Goal: Check status

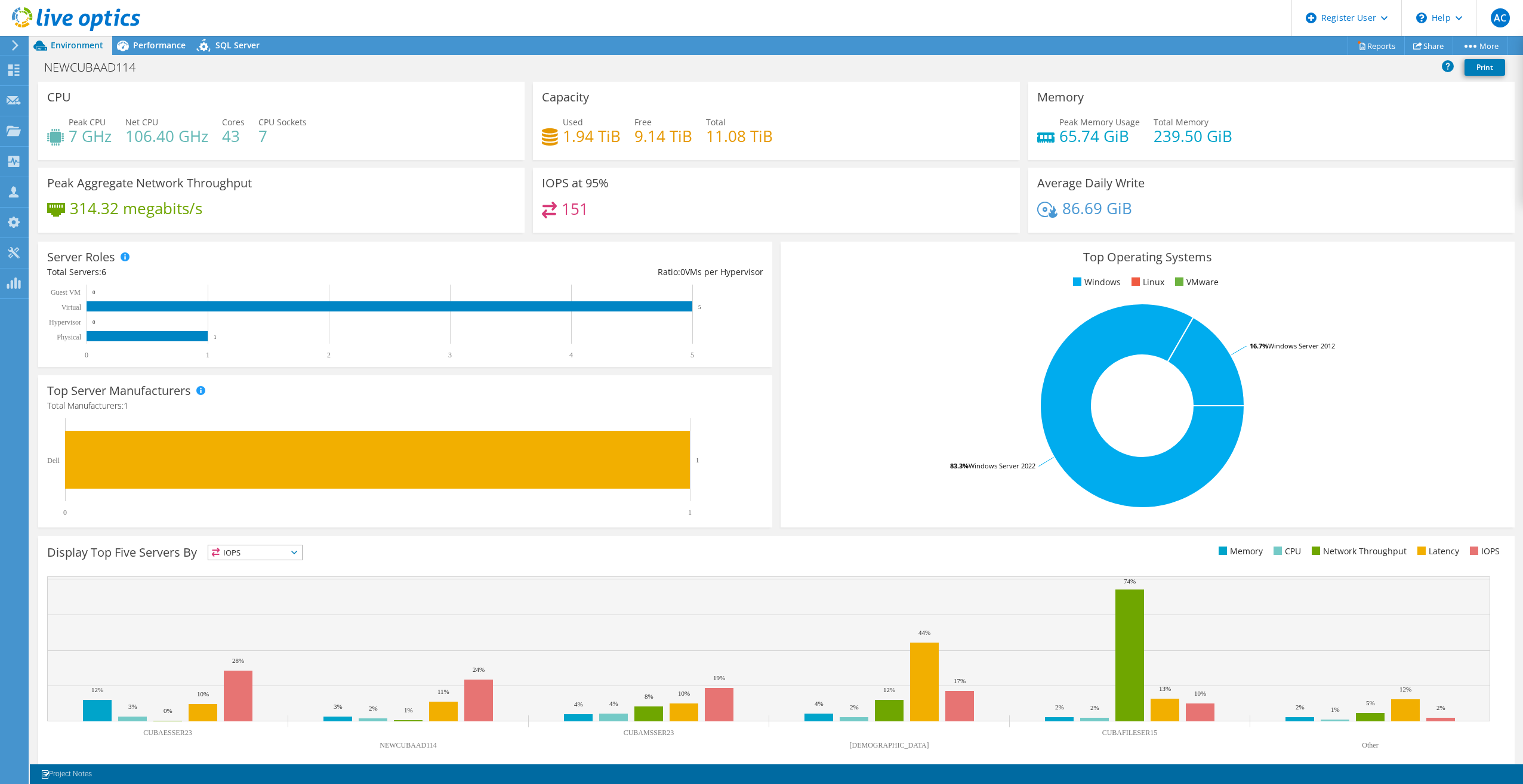
click at [898, 118] on div "Used 1.94 TiB Free 9.14 TiB Total 11.08 TiB" at bounding box center [776, 135] width 469 height 38
